Goal: Task Accomplishment & Management: Use online tool/utility

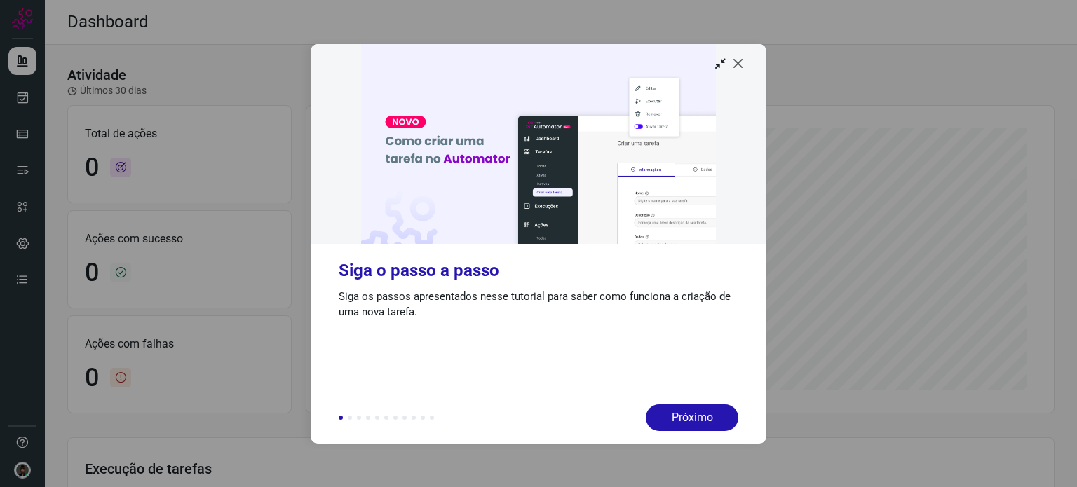
click at [743, 68] on icon at bounding box center [738, 63] width 14 height 14
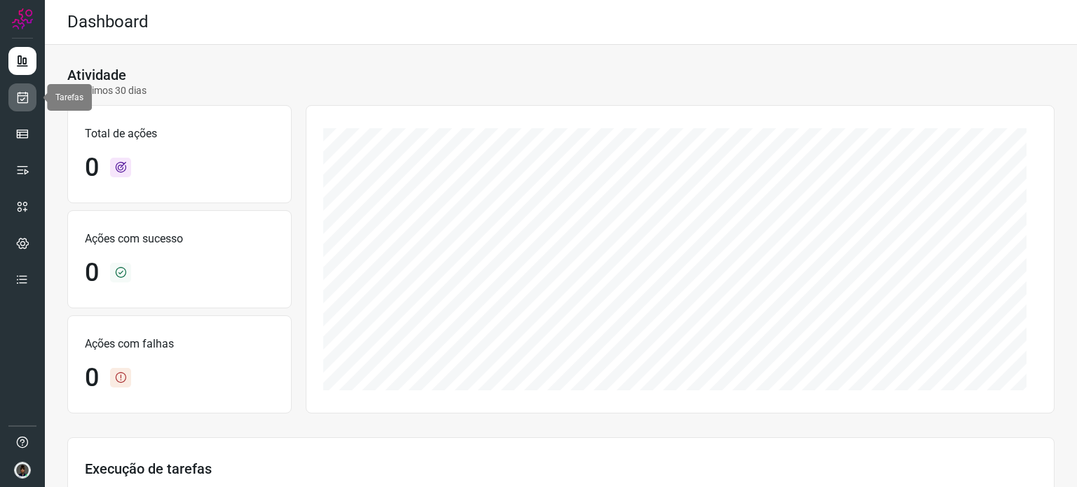
click at [29, 97] on icon at bounding box center [22, 97] width 15 height 14
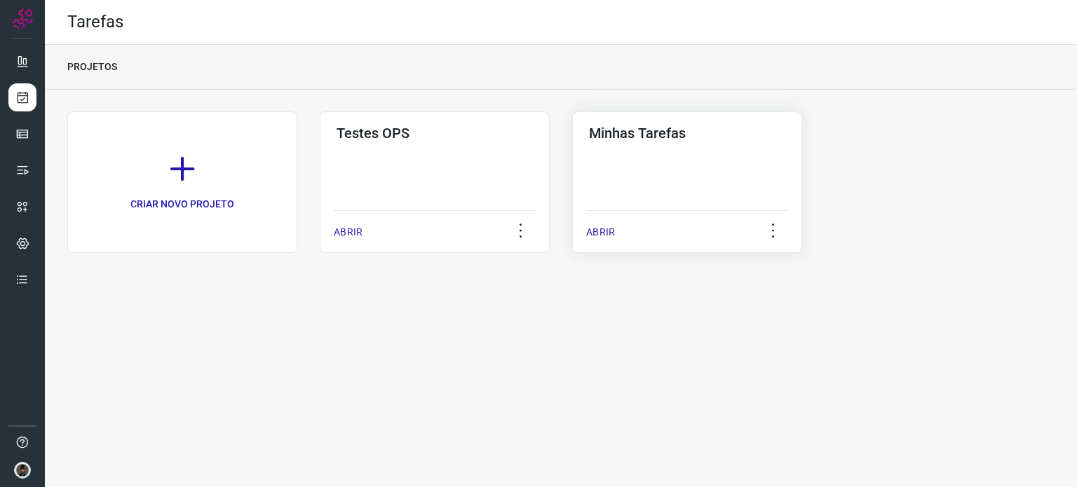
click at [634, 188] on div "Minhas Tarefas ABRIR" at bounding box center [687, 182] width 230 height 142
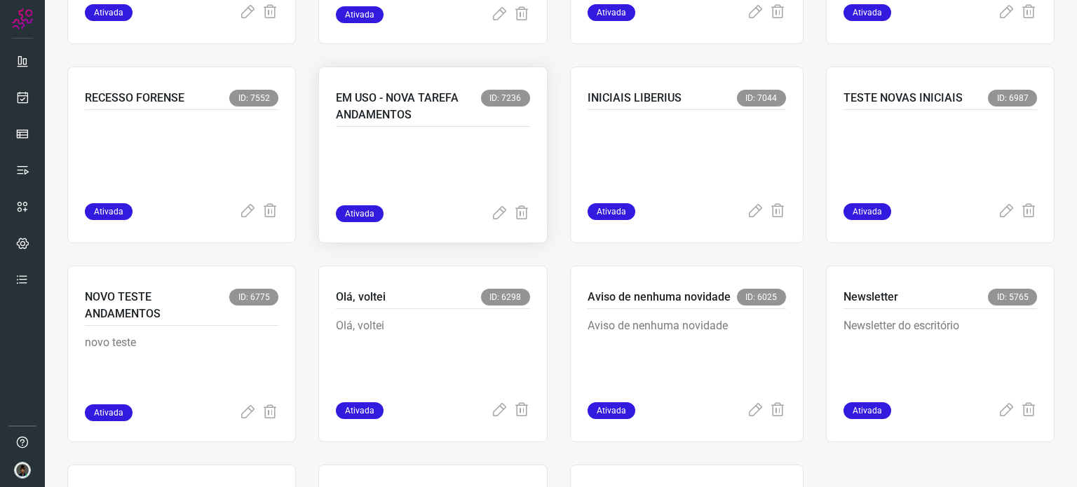
click at [409, 131] on div at bounding box center [433, 166] width 194 height 79
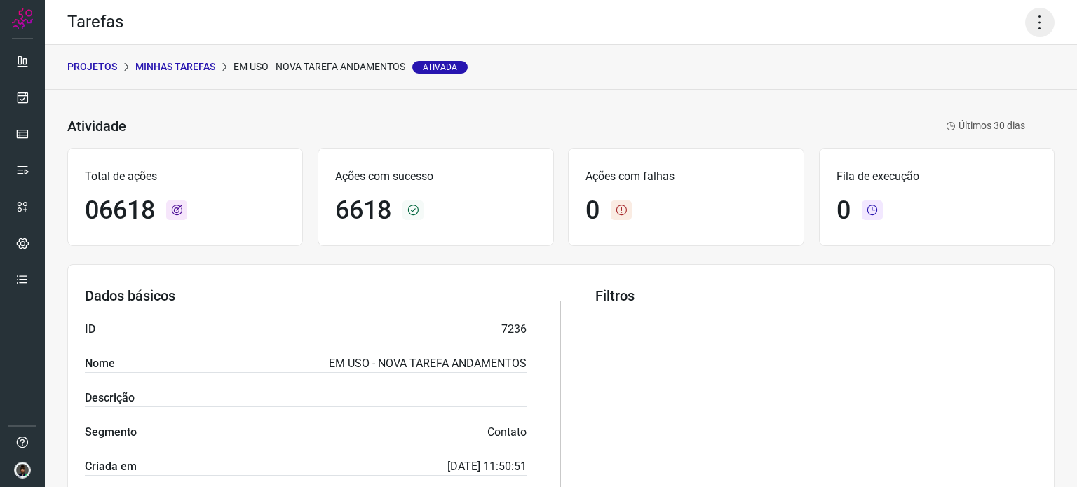
click at [1027, 34] on icon at bounding box center [1039, 22] width 29 height 29
click at [968, 100] on li "Executar" at bounding box center [980, 92] width 128 height 22
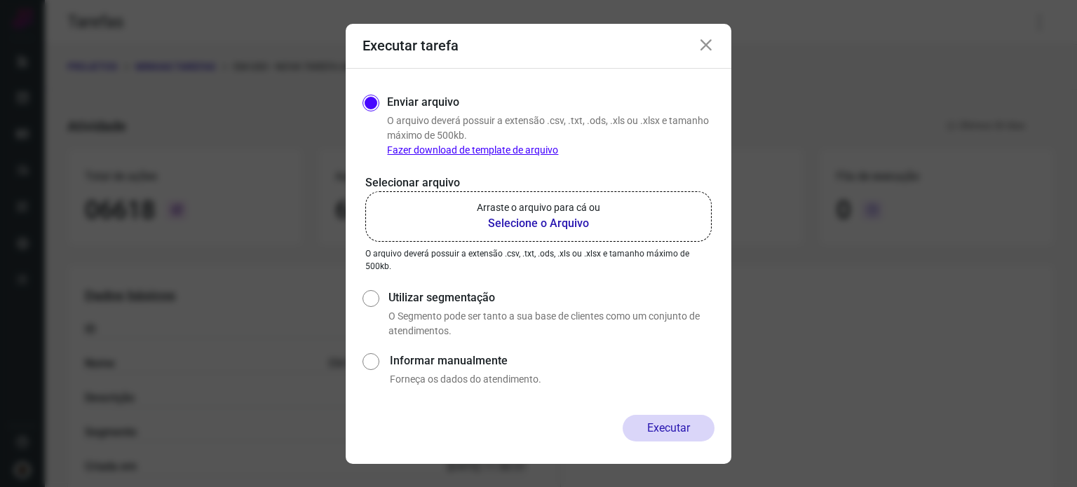
click at [562, 224] on b "Selecione o Arquivo" at bounding box center [538, 223] width 123 height 17
click at [0, 0] on input "Arraste o arquivo para cá ou Selecione o Arquivo" at bounding box center [0, 0] width 0 height 0
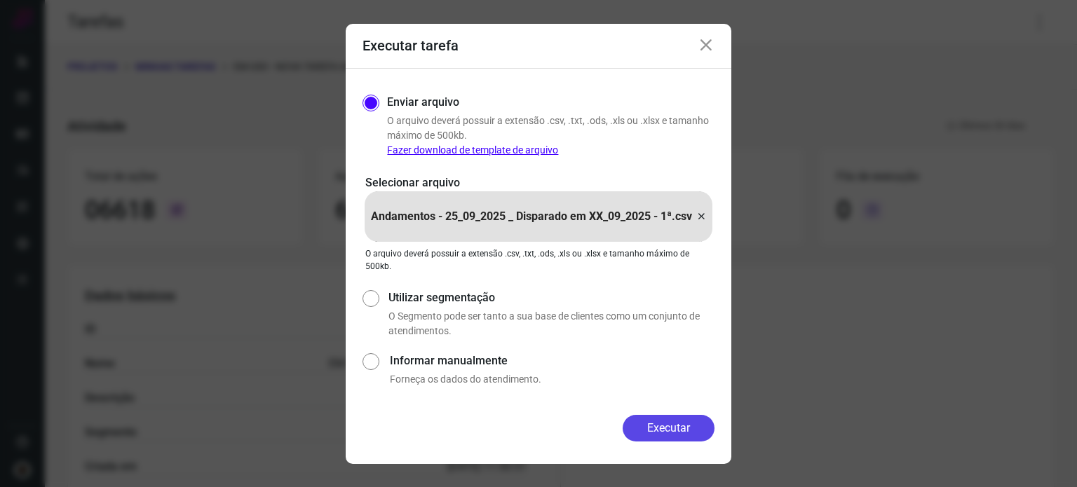
click at [659, 437] on button "Executar" at bounding box center [669, 428] width 92 height 27
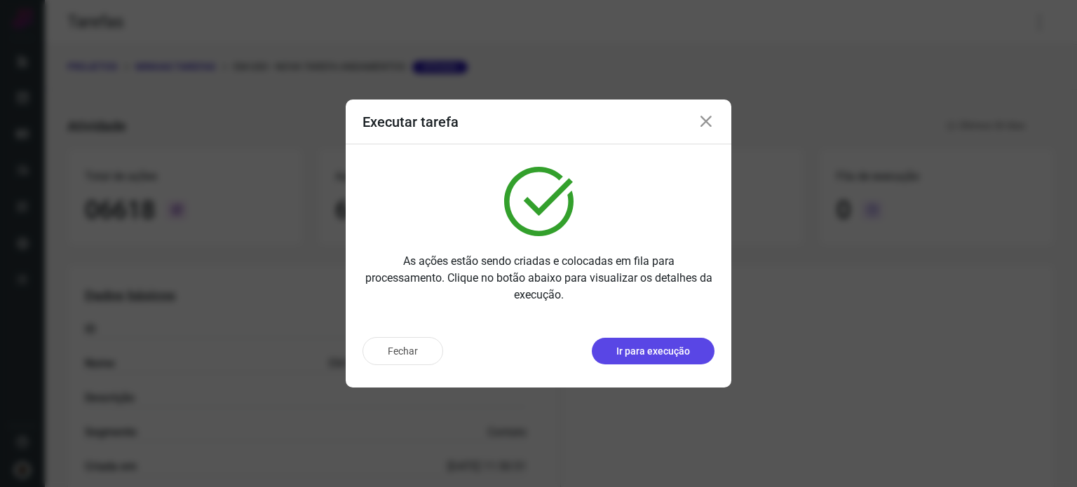
click at [631, 354] on p "Ir para execução" at bounding box center [653, 351] width 74 height 15
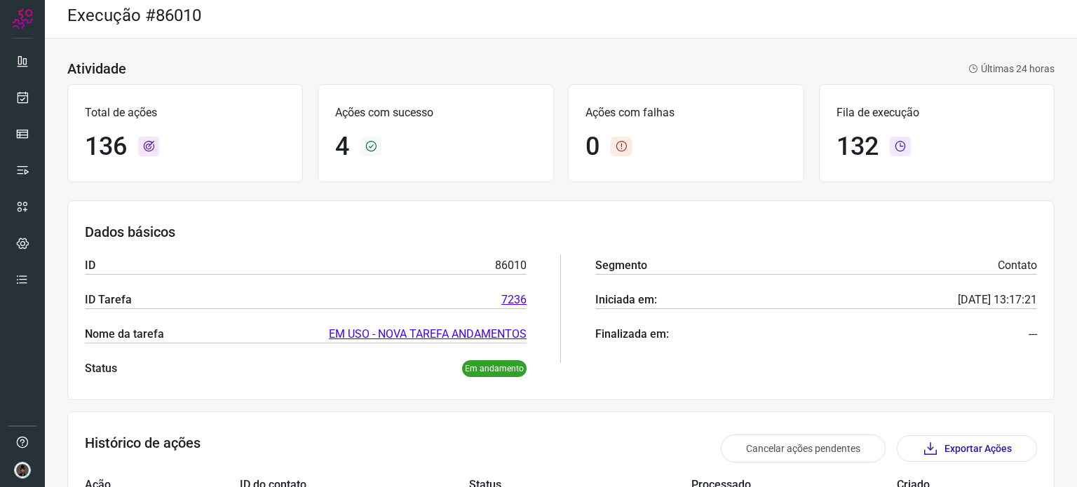
scroll to position [6, 0]
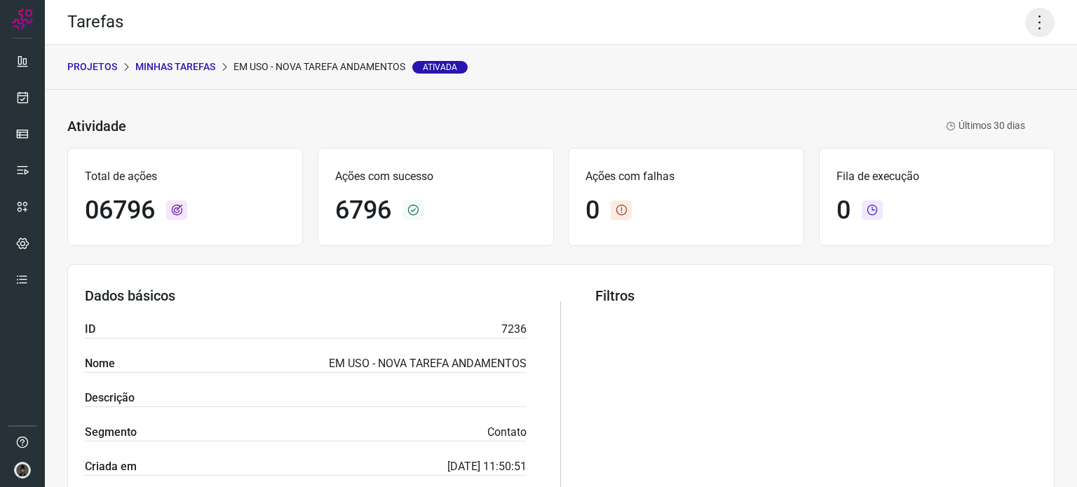
click at [1025, 22] on icon at bounding box center [1039, 22] width 29 height 29
click at [998, 90] on li "Executar" at bounding box center [980, 92] width 128 height 22
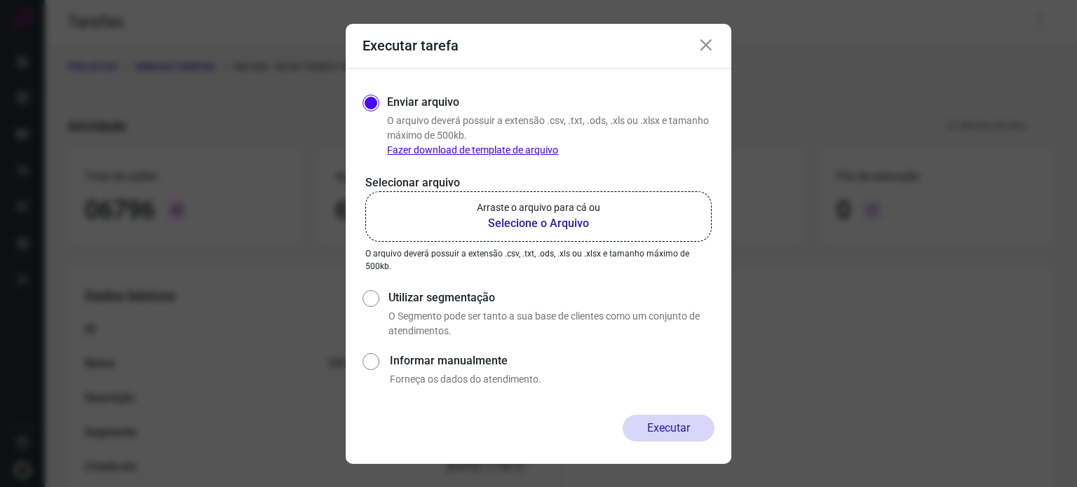
click at [519, 224] on b "Selecione o Arquivo" at bounding box center [538, 223] width 123 height 17
click at [0, 0] on input "Arraste o arquivo para cá ou Selecione o Arquivo" at bounding box center [0, 0] width 0 height 0
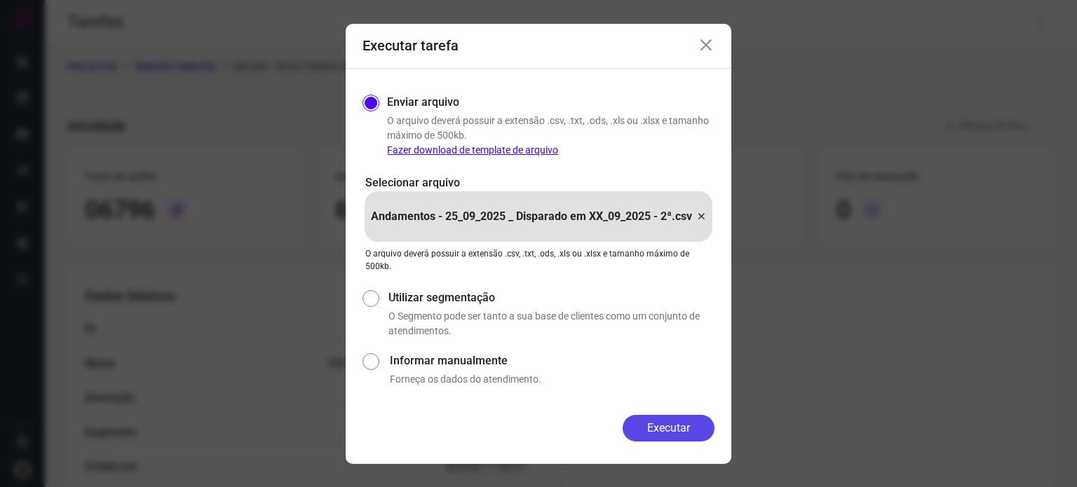
click at [673, 433] on button "Executar" at bounding box center [669, 428] width 92 height 27
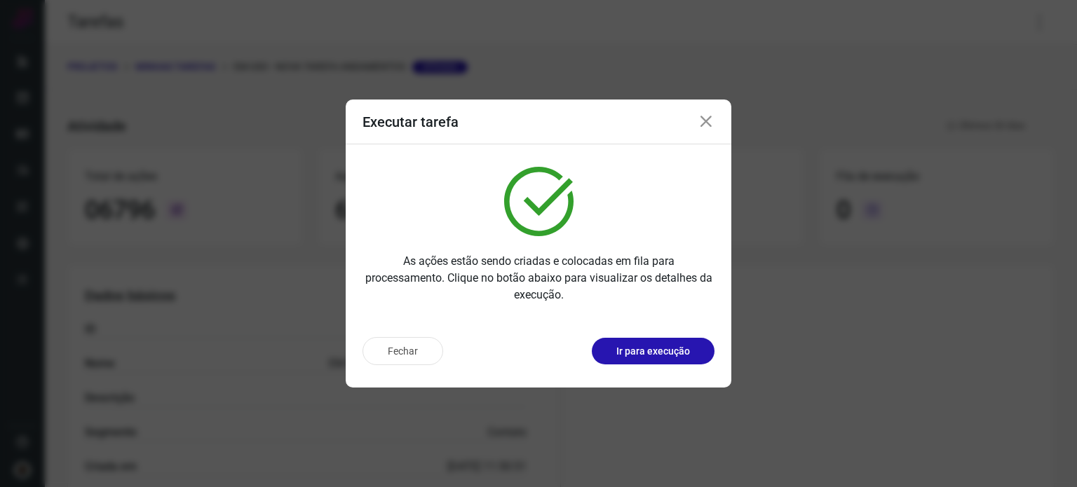
drag, startPoint x: 1029, startPoint y: 390, endPoint x: 946, endPoint y: 392, distance: 82.8
click at [1029, 390] on div "Executar tarefa As ações estão sendo criadas e colocadas em fila para processam…" at bounding box center [538, 243] width 1077 height 487
click at [647, 357] on p "Ir para execução" at bounding box center [653, 351] width 74 height 15
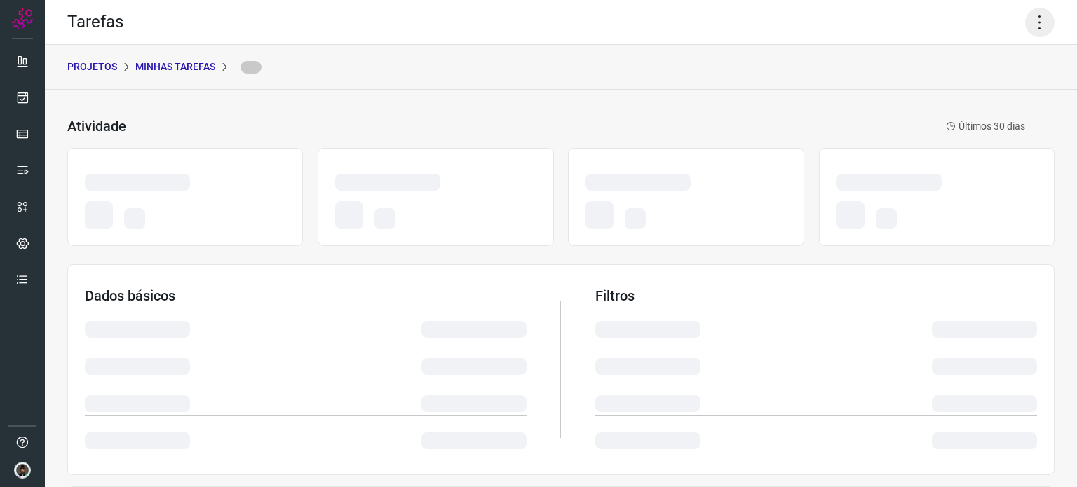
click at [1034, 25] on icon at bounding box center [1039, 22] width 29 height 29
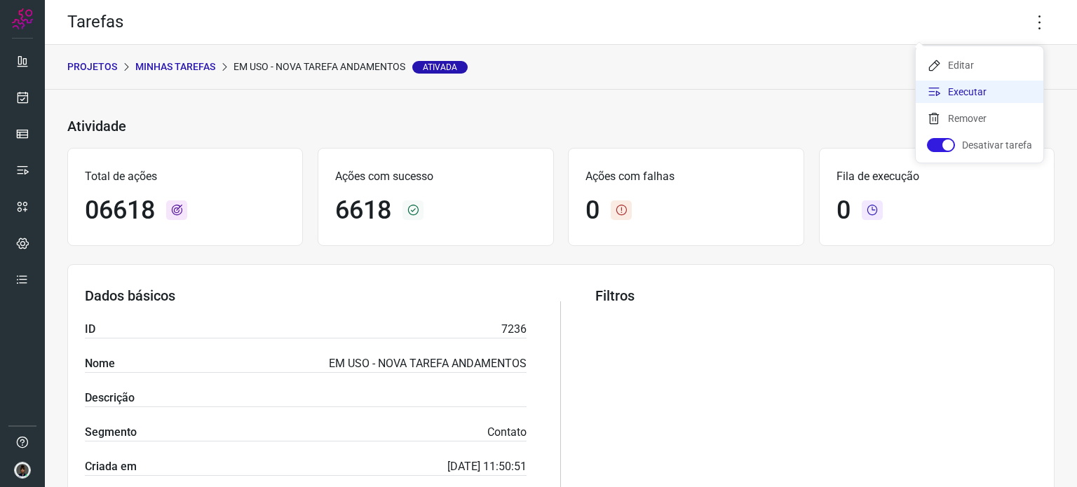
click at [990, 92] on li "Executar" at bounding box center [980, 92] width 128 height 22
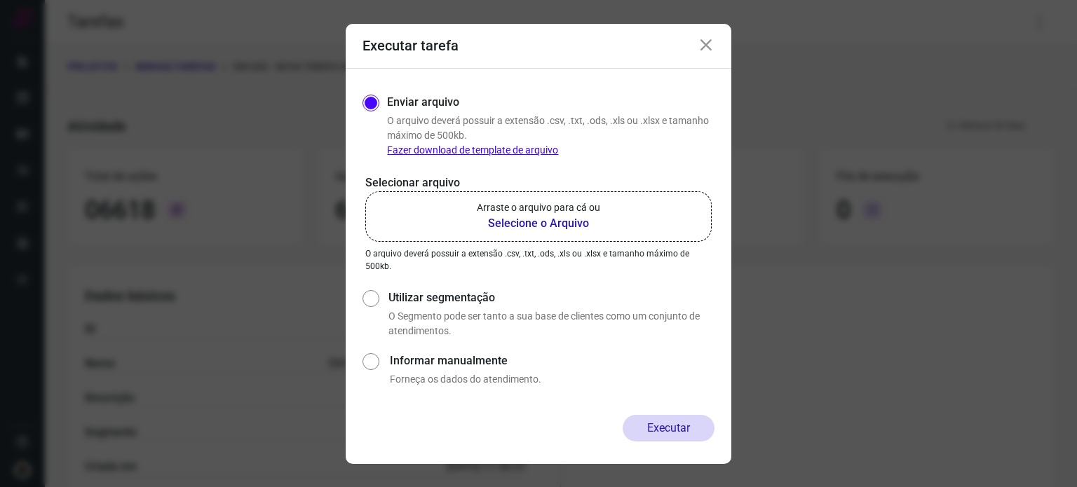
click at [581, 231] on b "Selecione o Arquivo" at bounding box center [538, 223] width 123 height 17
click at [0, 0] on input "Arraste o arquivo para cá ou Selecione o Arquivo" at bounding box center [0, 0] width 0 height 0
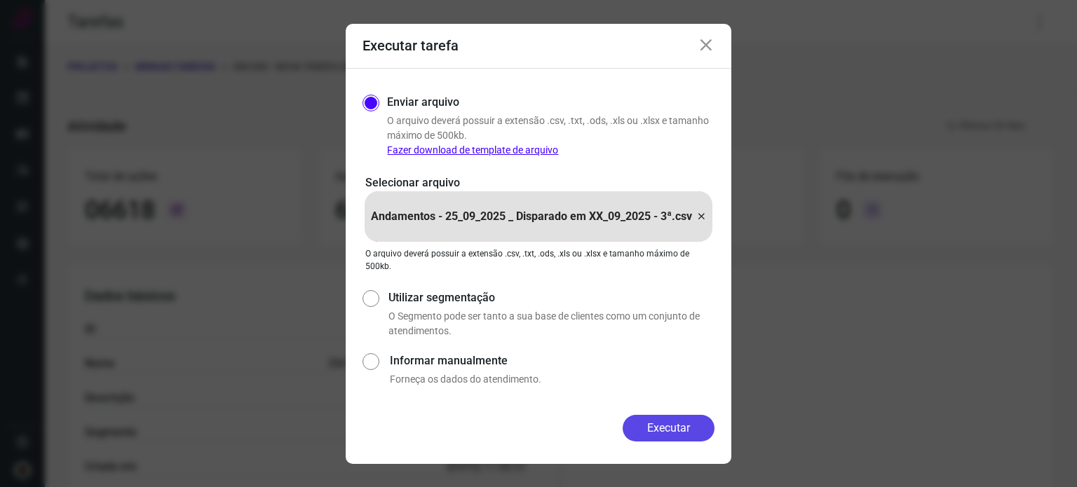
click at [687, 420] on button "Executar" at bounding box center [669, 428] width 92 height 27
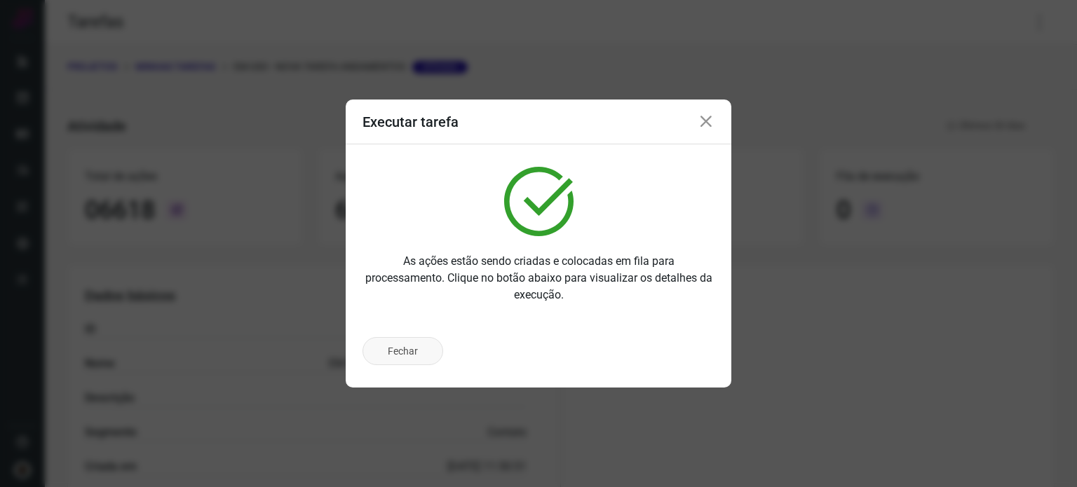
click at [409, 359] on button "Fechar" at bounding box center [403, 351] width 81 height 28
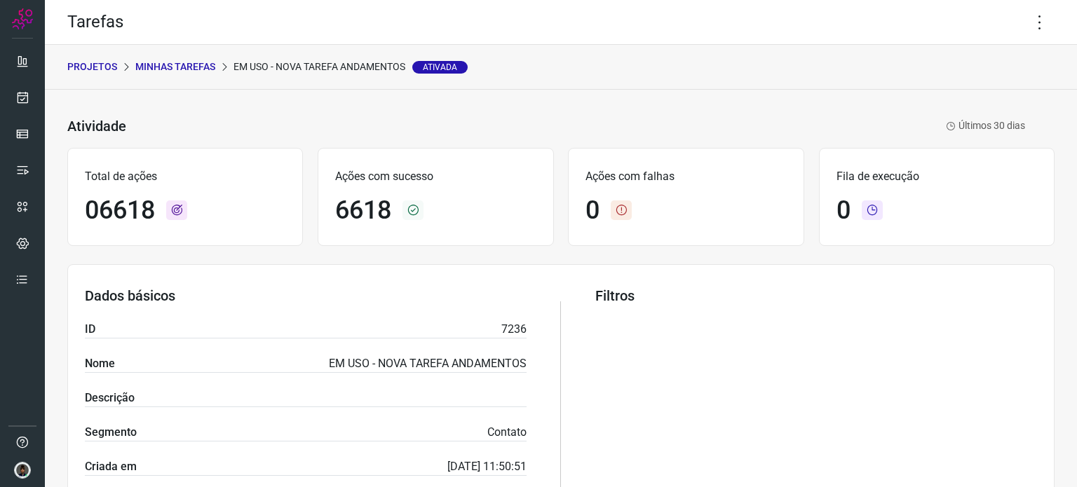
scroll to position [421, 0]
click at [1037, 16] on icon at bounding box center [1039, 22] width 29 height 29
click at [982, 93] on li "Executar" at bounding box center [980, 92] width 128 height 22
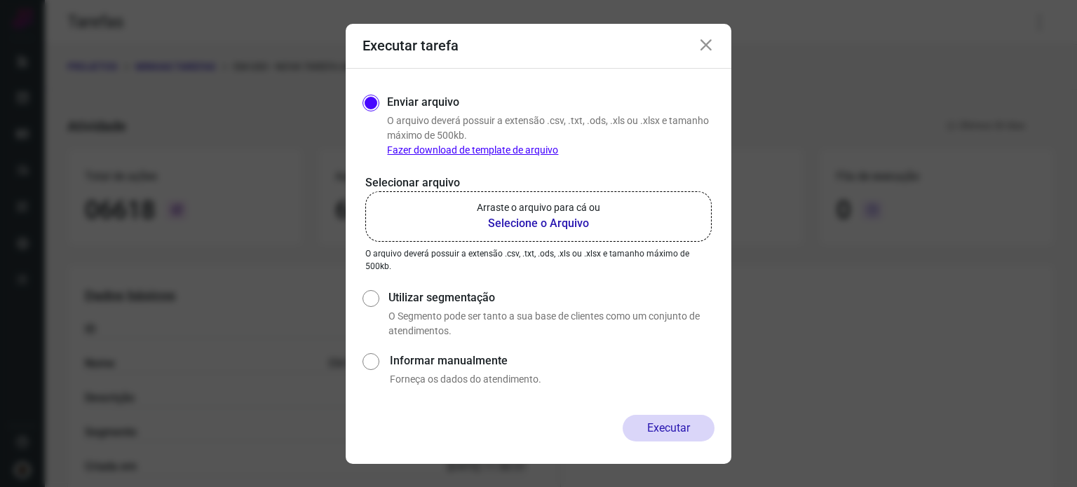
click at [532, 226] on b "Selecione o Arquivo" at bounding box center [538, 223] width 123 height 17
click at [0, 0] on input "Arraste o arquivo para cá ou Selecione o Arquivo" at bounding box center [0, 0] width 0 height 0
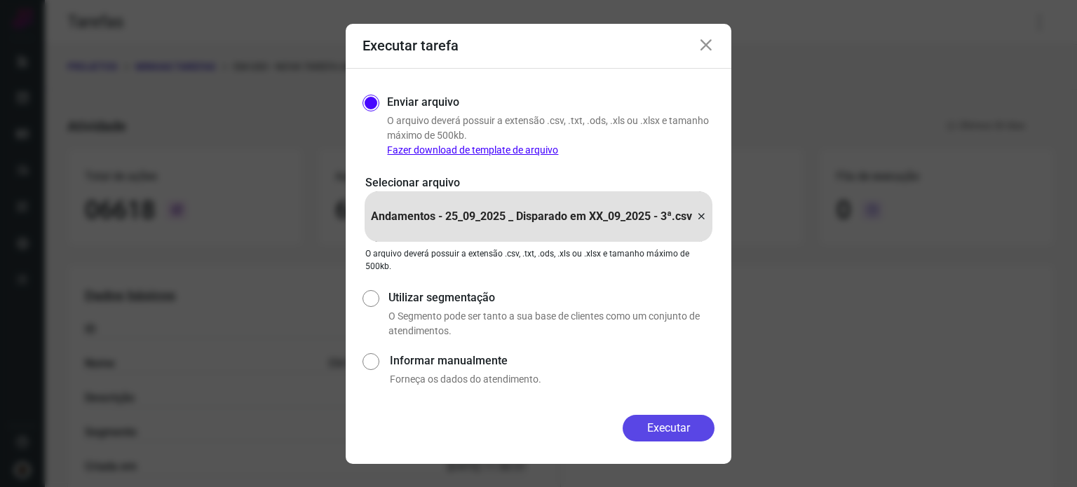
click at [660, 434] on button "Executar" at bounding box center [669, 428] width 92 height 27
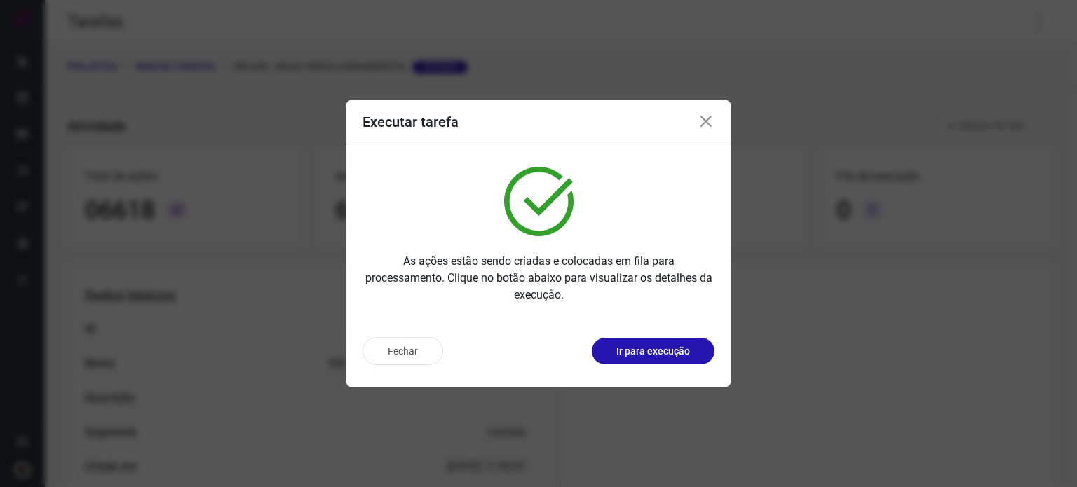
click at [710, 120] on icon at bounding box center [706, 122] width 17 height 17
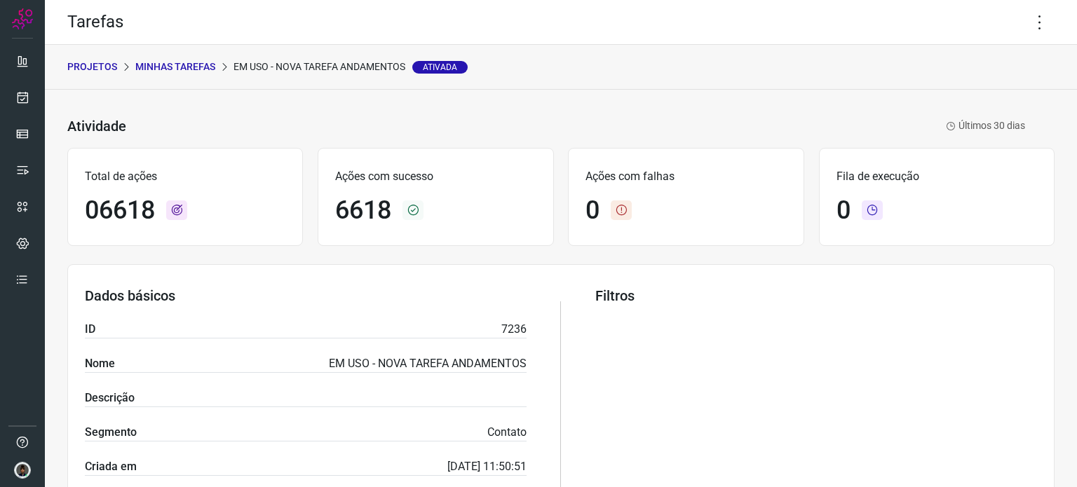
drag, startPoint x: 1065, startPoint y: 204, endPoint x: 1052, endPoint y: 156, distance: 50.2
click at [1027, 33] on icon at bounding box center [1039, 22] width 29 height 29
click at [951, 93] on li "Executar" at bounding box center [980, 92] width 128 height 22
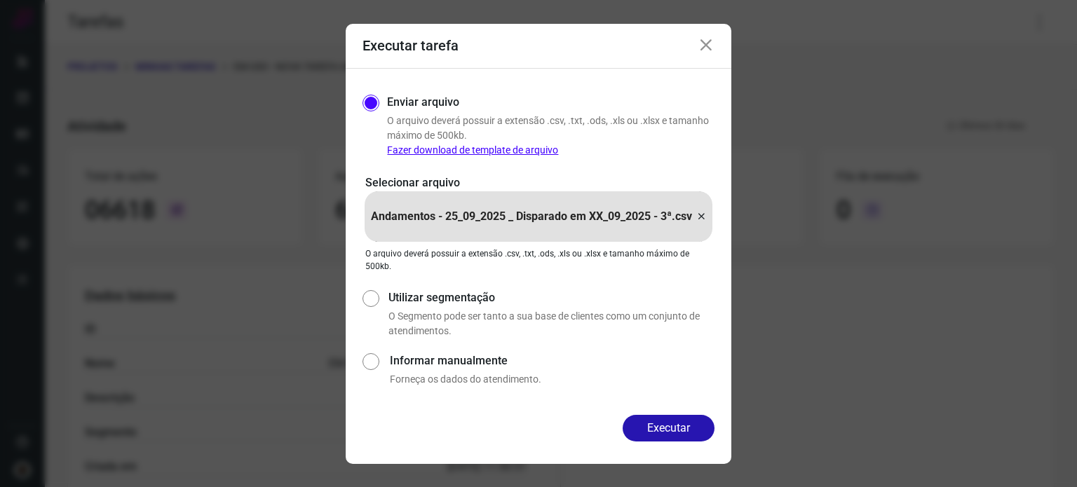
click at [700, 218] on icon at bounding box center [701, 216] width 11 height 17
click at [0, 0] on input "Andamentos - 25_09_2025 _ Disparado em XX_09_2025 - 3ª.csv" at bounding box center [0, 0] width 0 height 0
click at [663, 428] on button "Executar" at bounding box center [669, 428] width 92 height 27
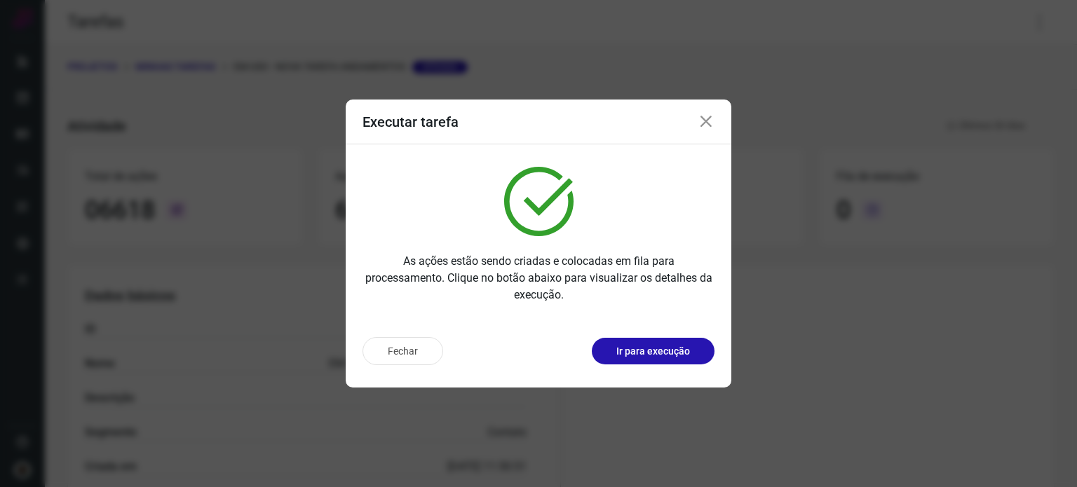
drag, startPoint x: 1060, startPoint y: 353, endPoint x: 1038, endPoint y: 350, distance: 22.6
click at [1060, 353] on div "Executar tarefa As ações estão sendo criadas e colocadas em fila para processam…" at bounding box center [538, 243] width 1077 height 487
